Goal: Transaction & Acquisition: Purchase product/service

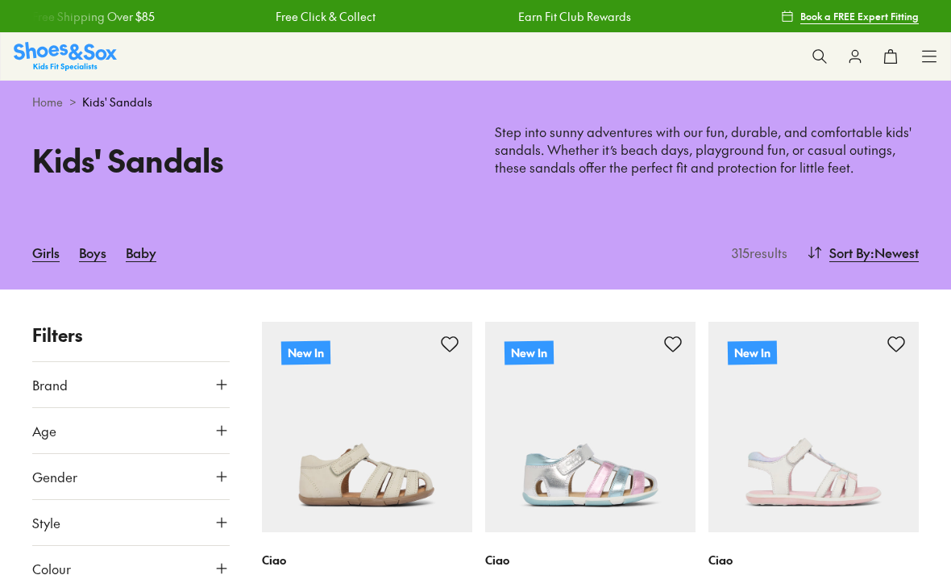
type input "***"
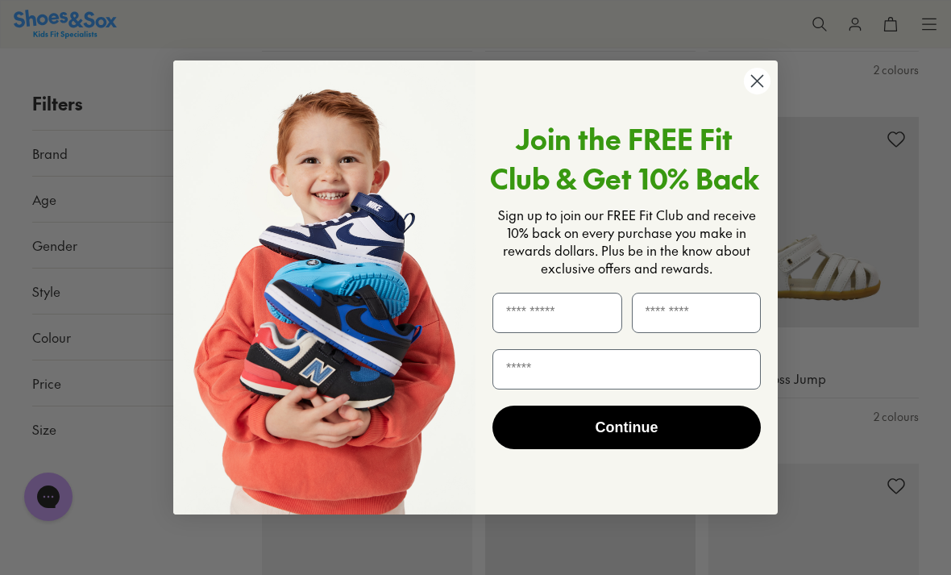
scroll to position [1593, 0]
click at [759, 94] on circle "Close dialog" at bounding box center [757, 81] width 27 height 27
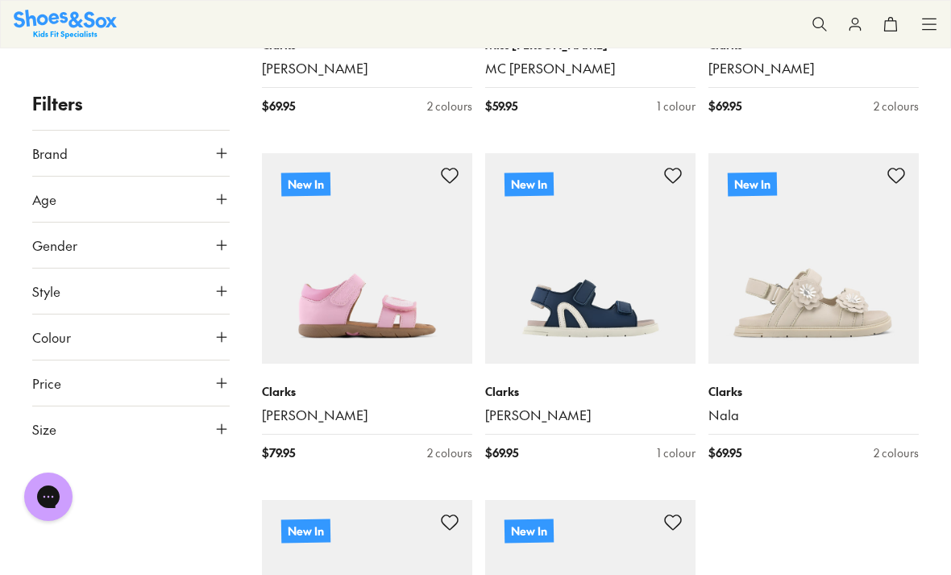
scroll to position [3288, 0]
click at [331, 310] on img at bounding box center [367, 257] width 210 height 210
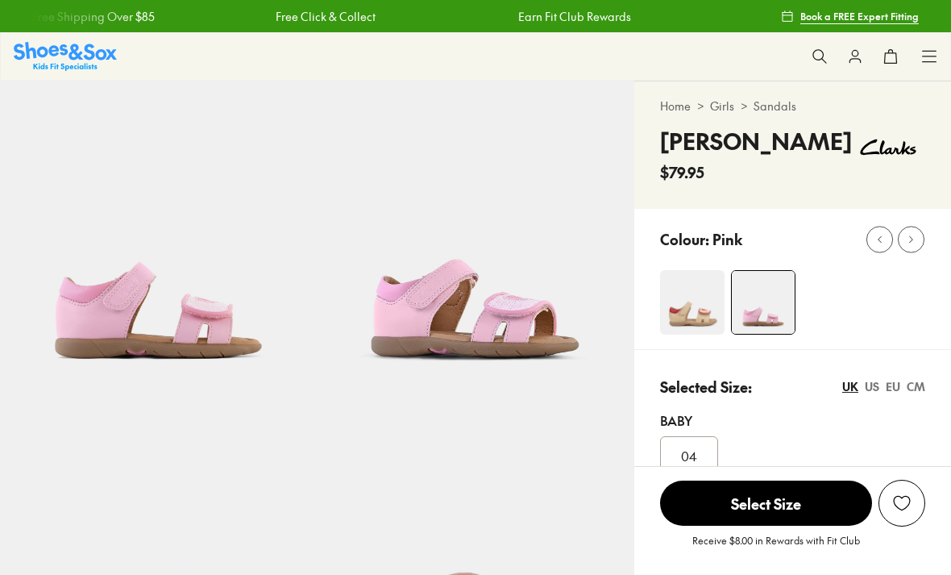
select select "*"
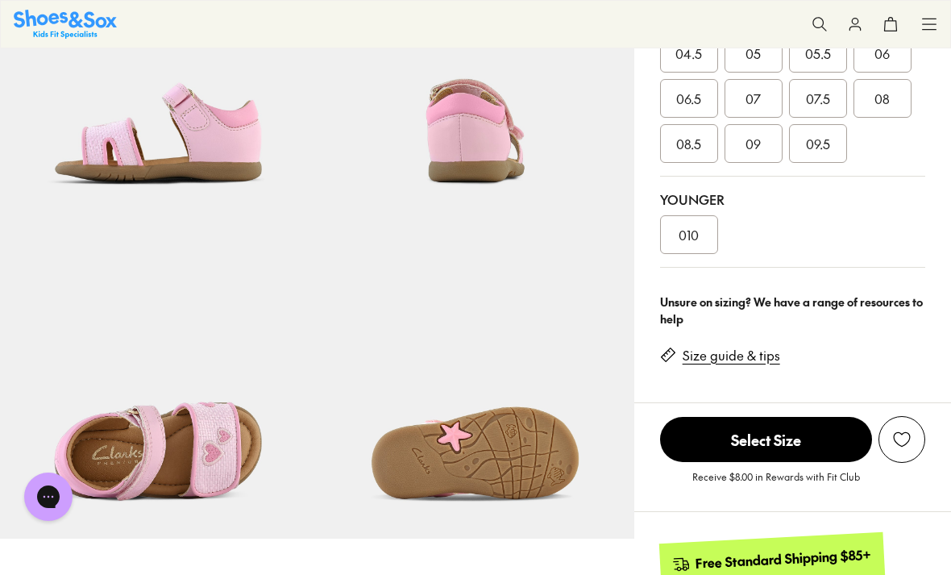
scroll to position [497, 0]
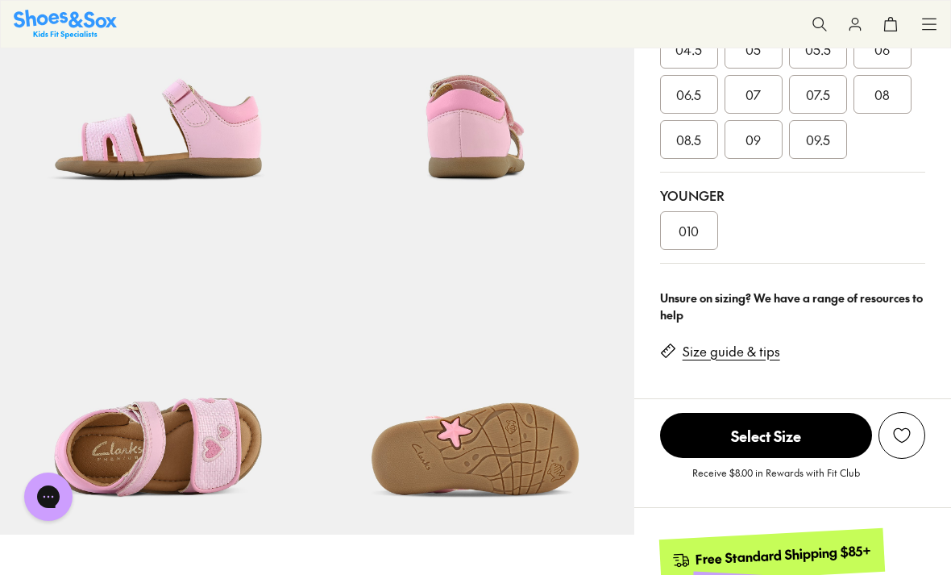
click at [123, 446] on img at bounding box center [158, 376] width 317 height 317
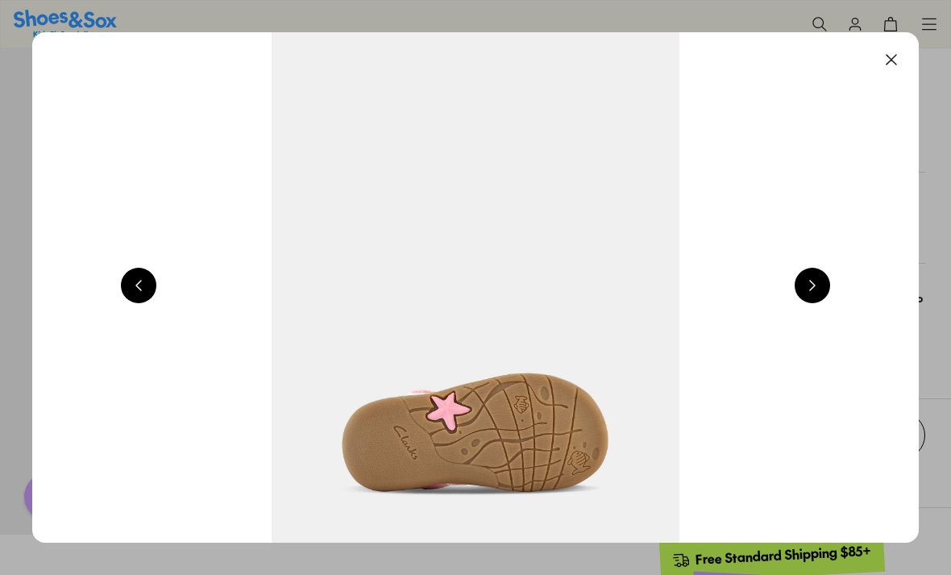
scroll to position [549, 0]
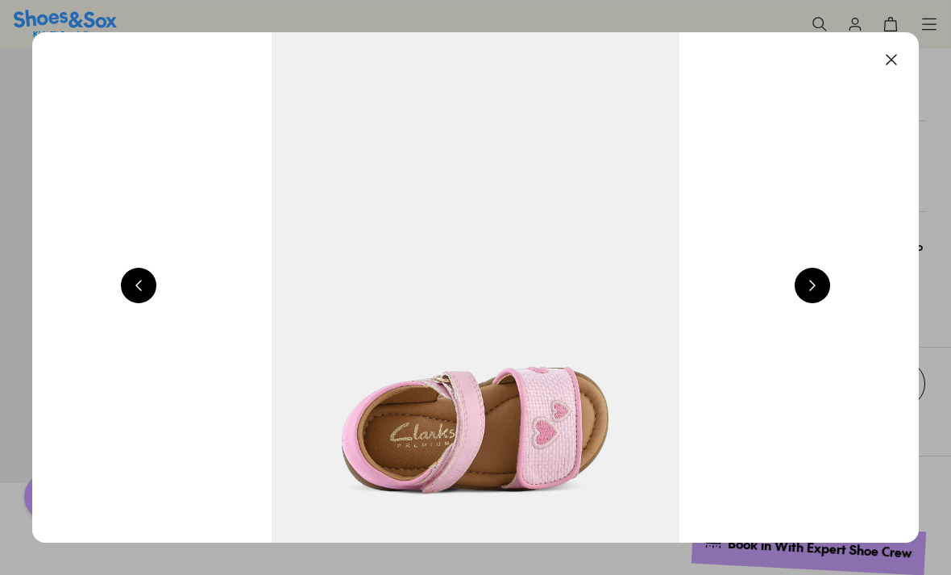
click at [817, 288] on button at bounding box center [812, 285] width 35 height 35
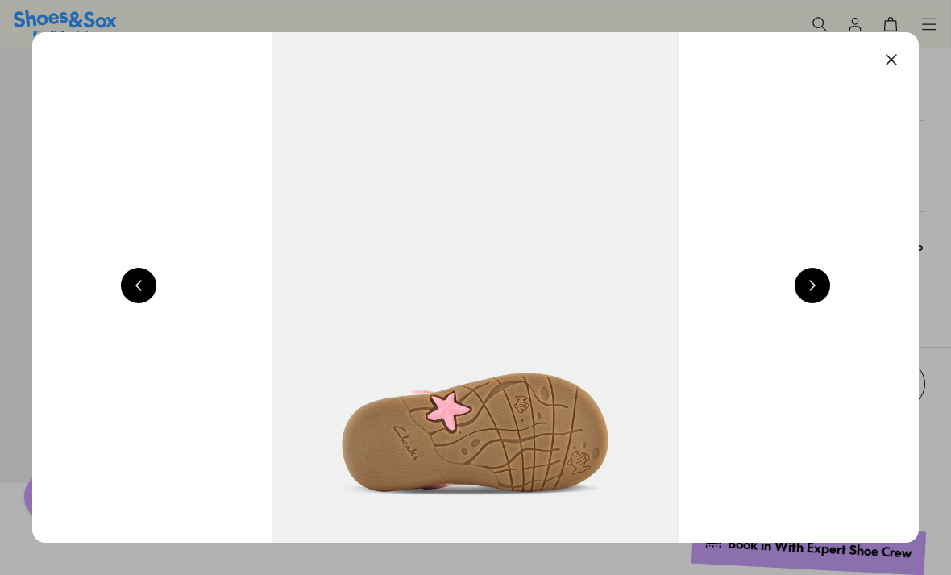
click at [819, 292] on button at bounding box center [812, 285] width 35 height 35
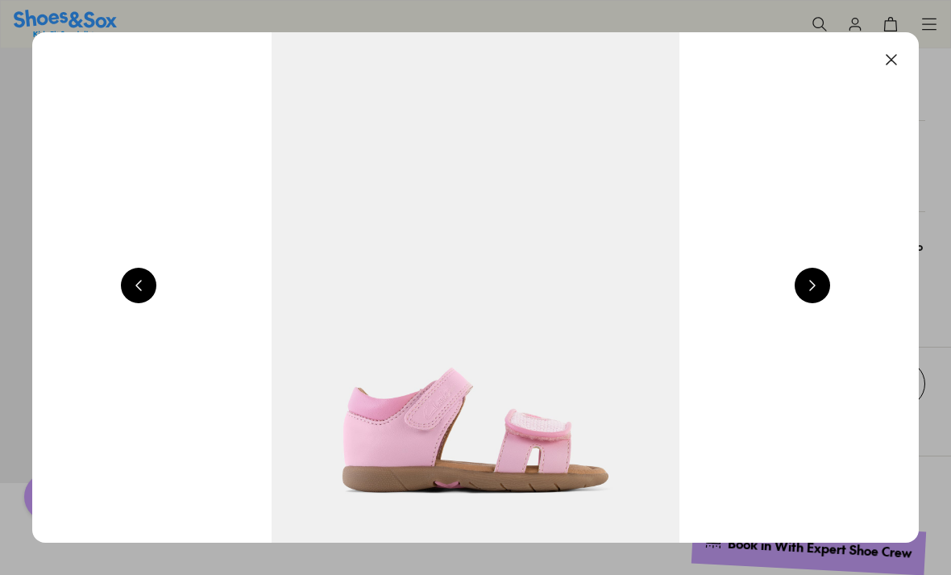
click at [815, 291] on button at bounding box center [812, 285] width 35 height 35
click at [809, 289] on button at bounding box center [812, 285] width 35 height 35
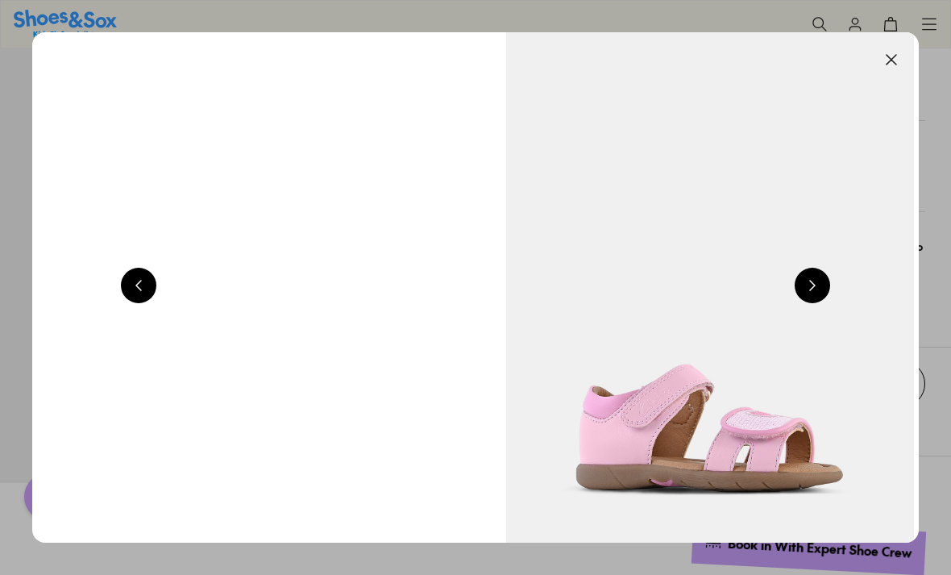
scroll to position [0, 1774]
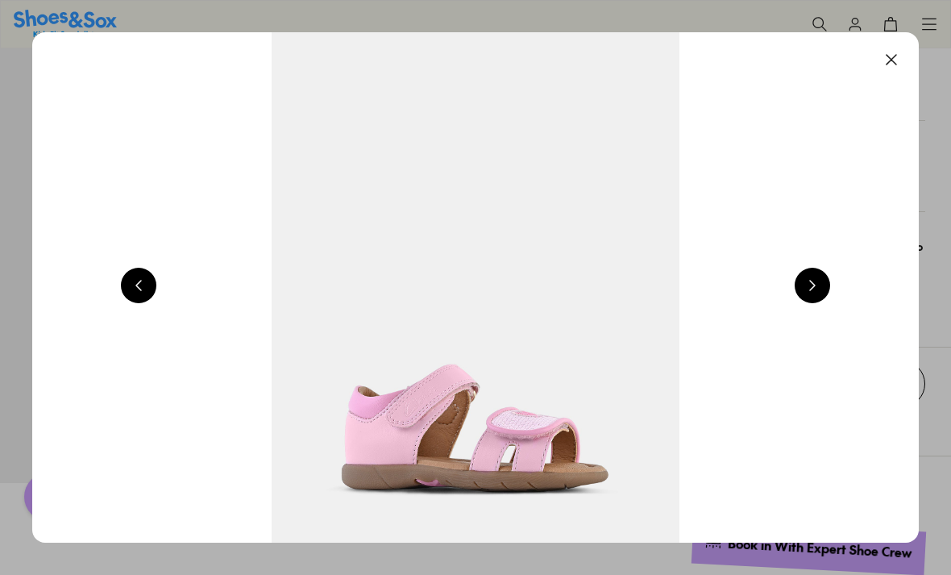
click at [893, 60] on button at bounding box center [891, 59] width 35 height 35
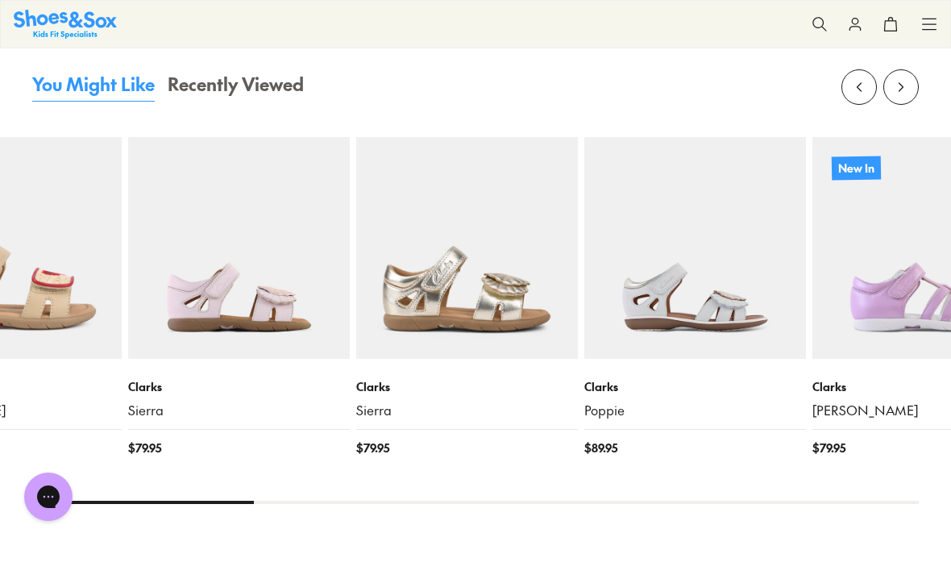
scroll to position [1703, 0]
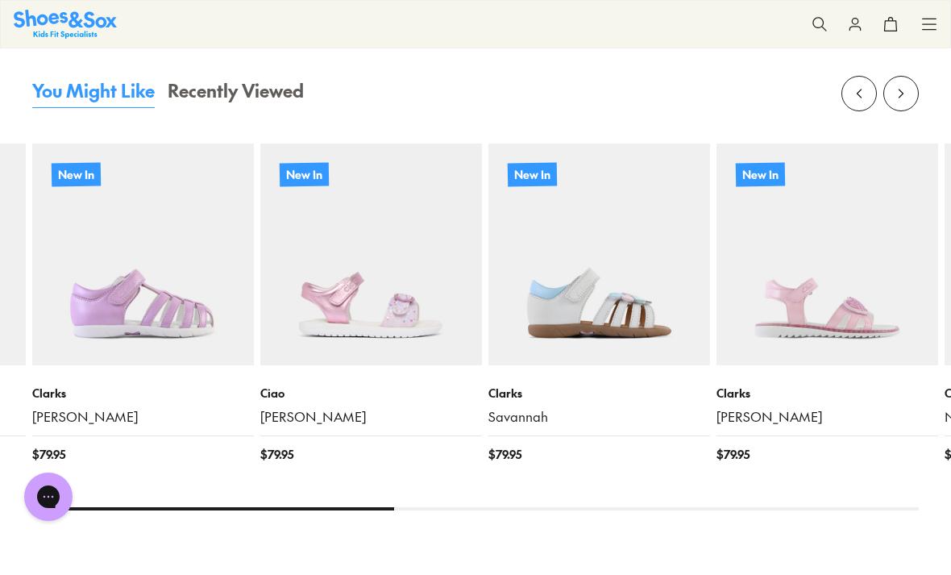
click at [647, 300] on img at bounding box center [600, 255] width 222 height 222
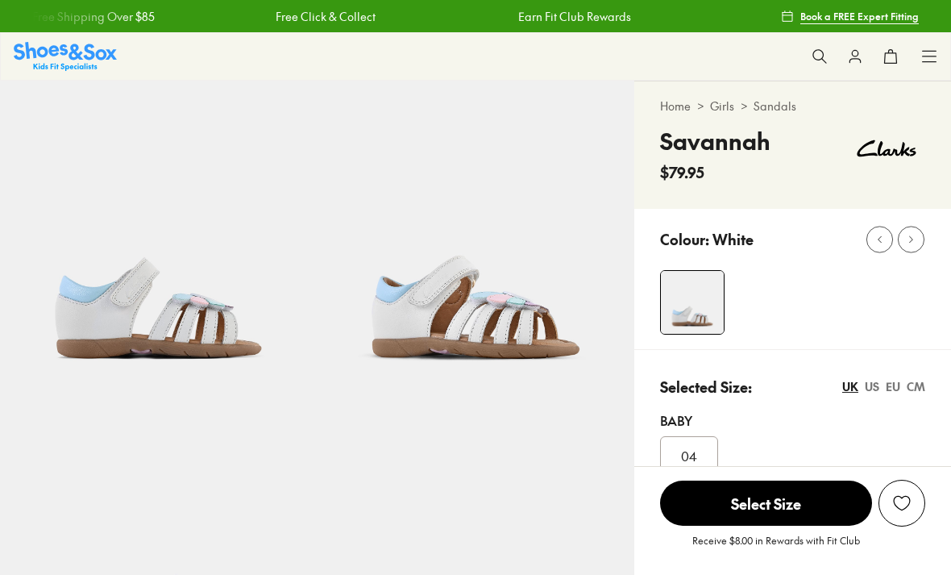
select select "*"
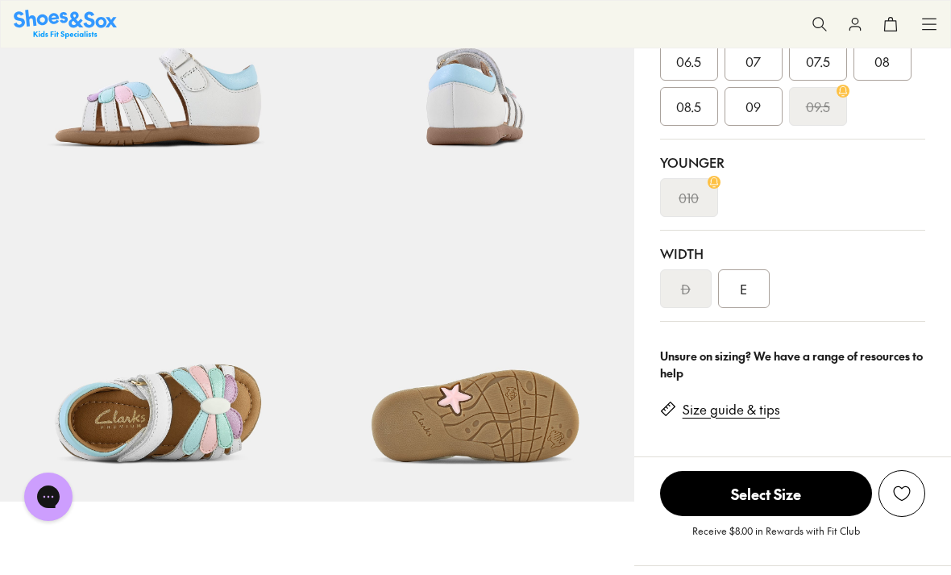
click at [107, 418] on img at bounding box center [158, 343] width 317 height 317
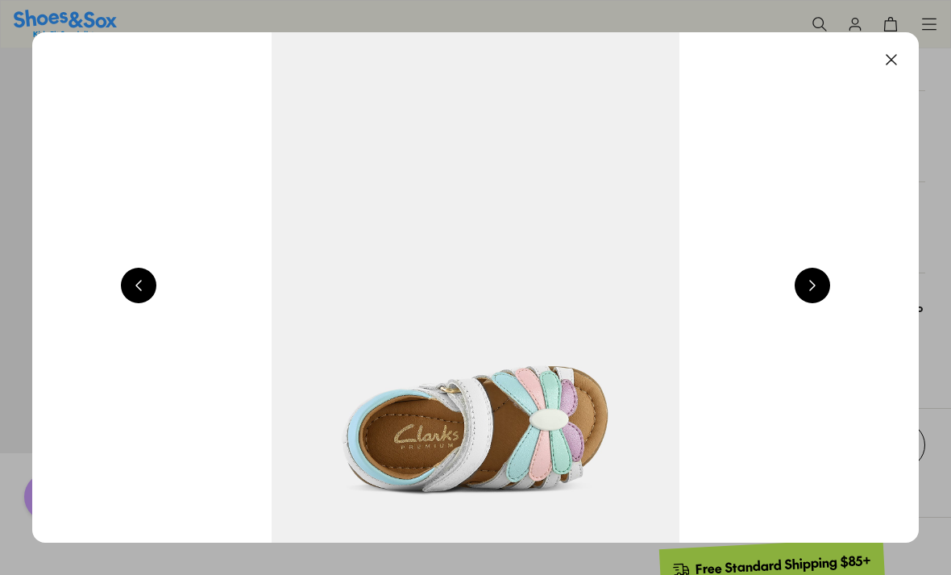
scroll to position [582, 0]
click at [819, 289] on button at bounding box center [812, 285] width 35 height 35
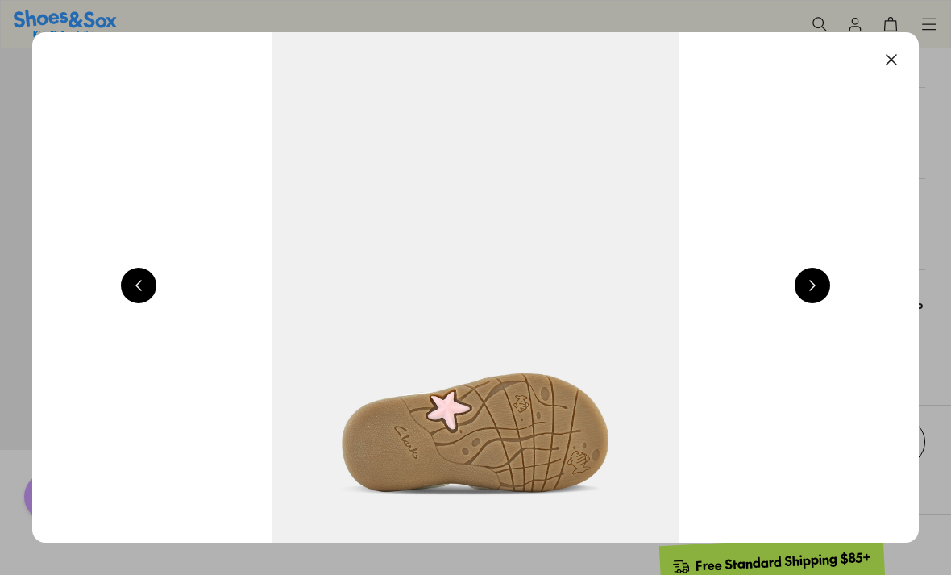
click at [816, 286] on button at bounding box center [812, 285] width 35 height 35
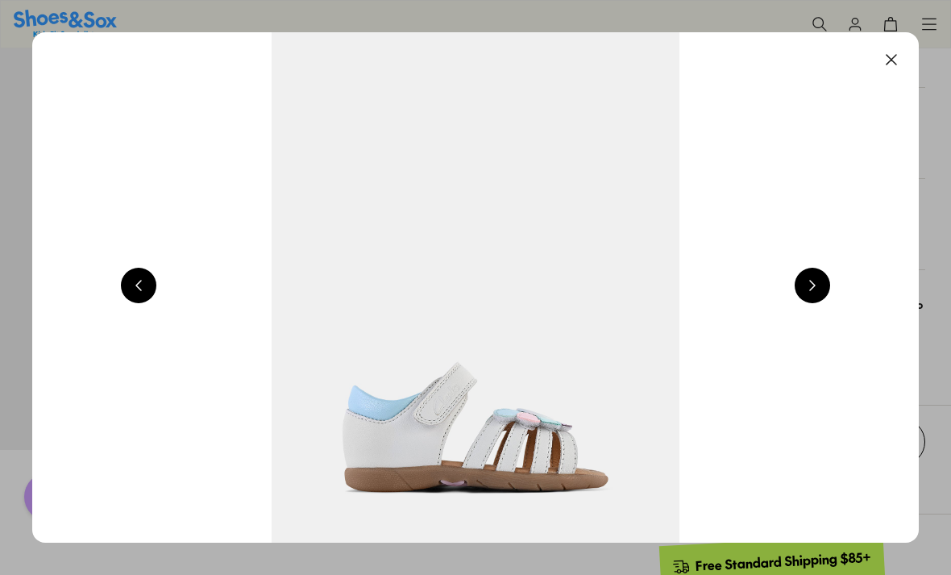
click at [819, 289] on button at bounding box center [812, 285] width 35 height 35
click at [823, 284] on button at bounding box center [812, 285] width 35 height 35
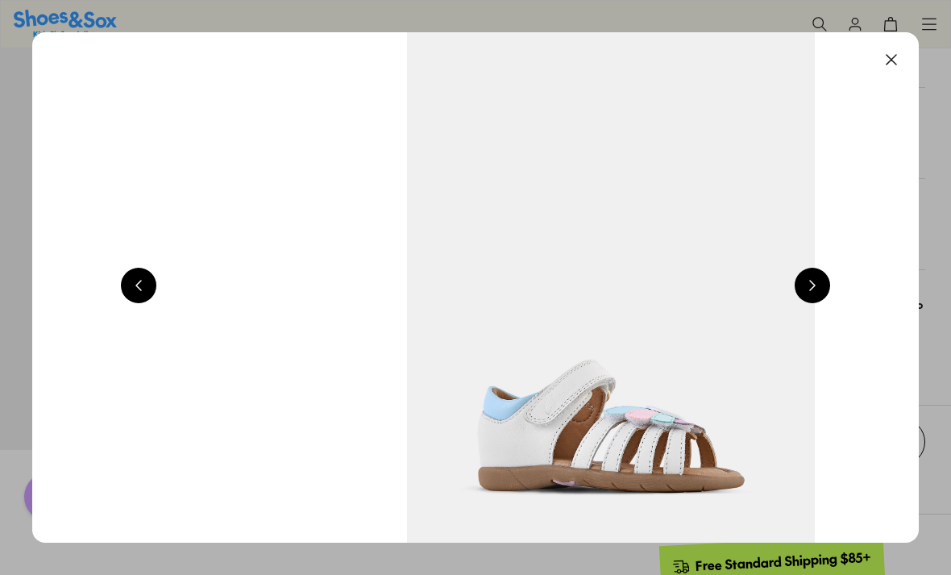
scroll to position [0, 1774]
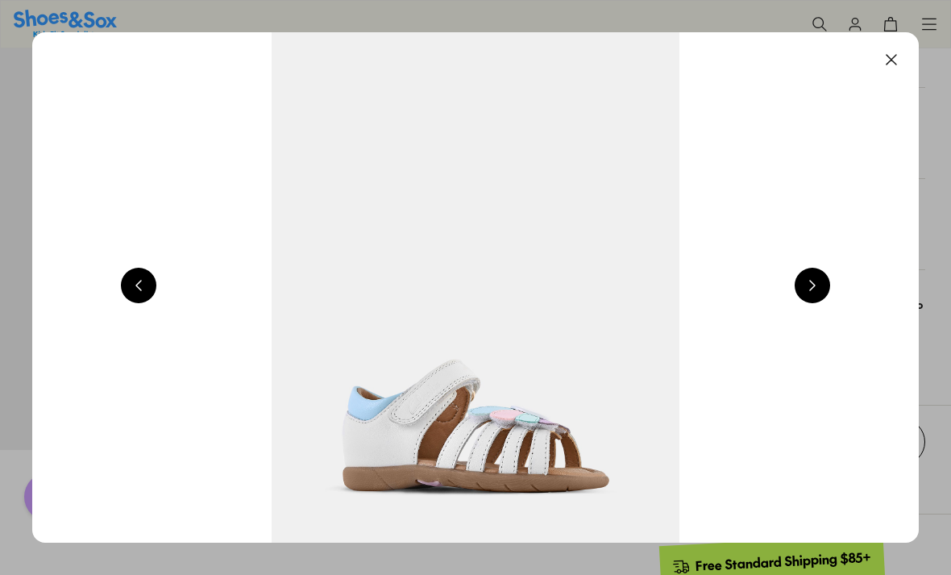
click at [894, 65] on button at bounding box center [891, 59] width 35 height 35
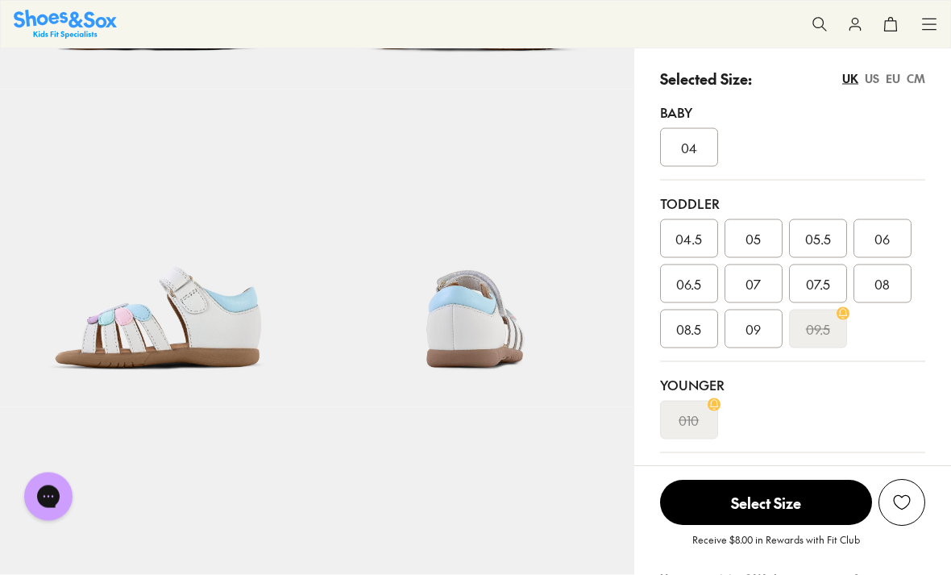
scroll to position [429, 0]
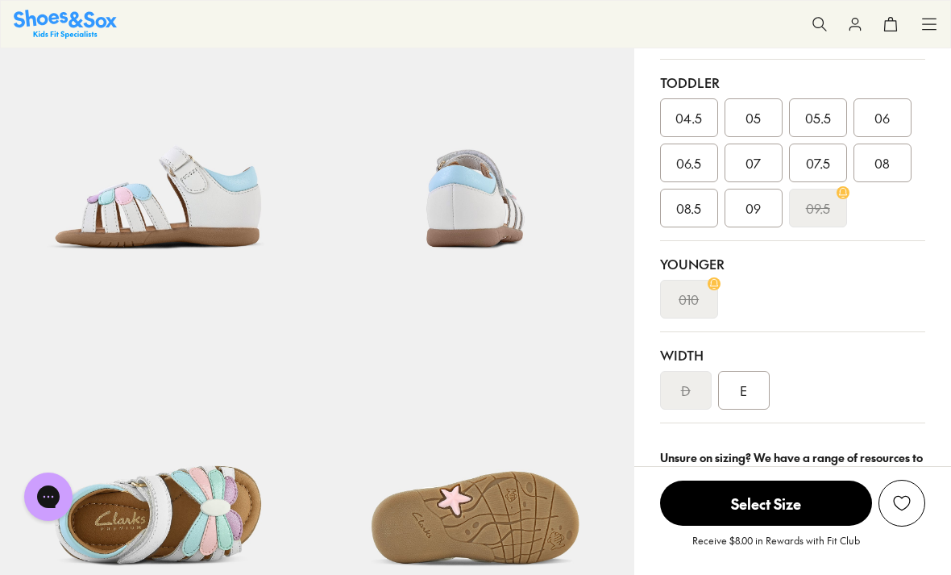
click at [113, 231] on img at bounding box center [158, 127] width 317 height 317
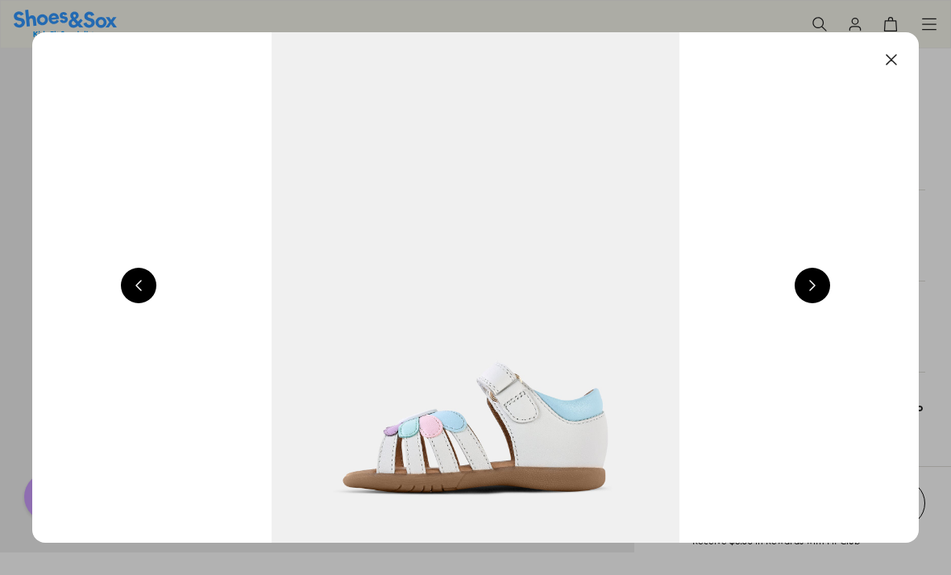
scroll to position [480, 0]
click at [898, 52] on button at bounding box center [891, 59] width 35 height 35
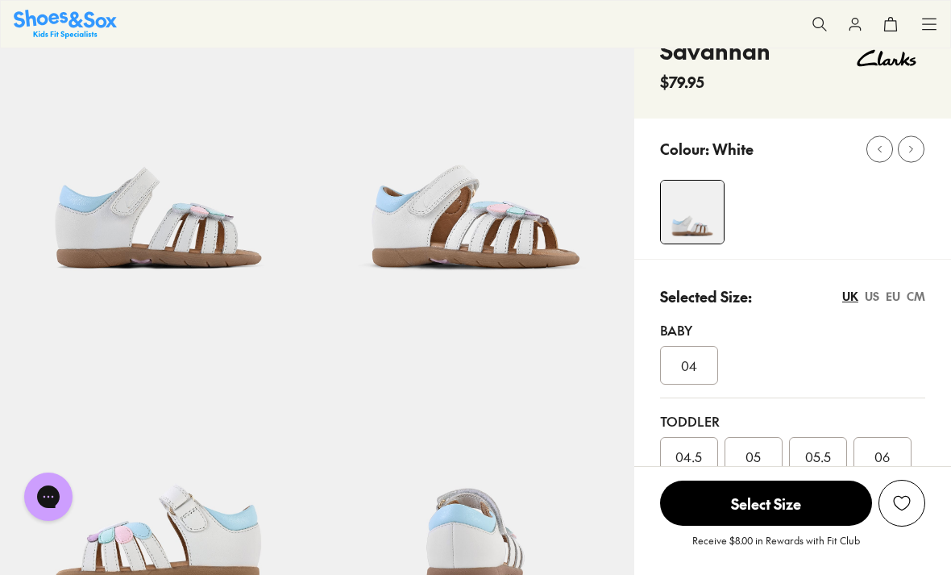
scroll to position [0, 0]
